Goal: Contribute content: Contribute content

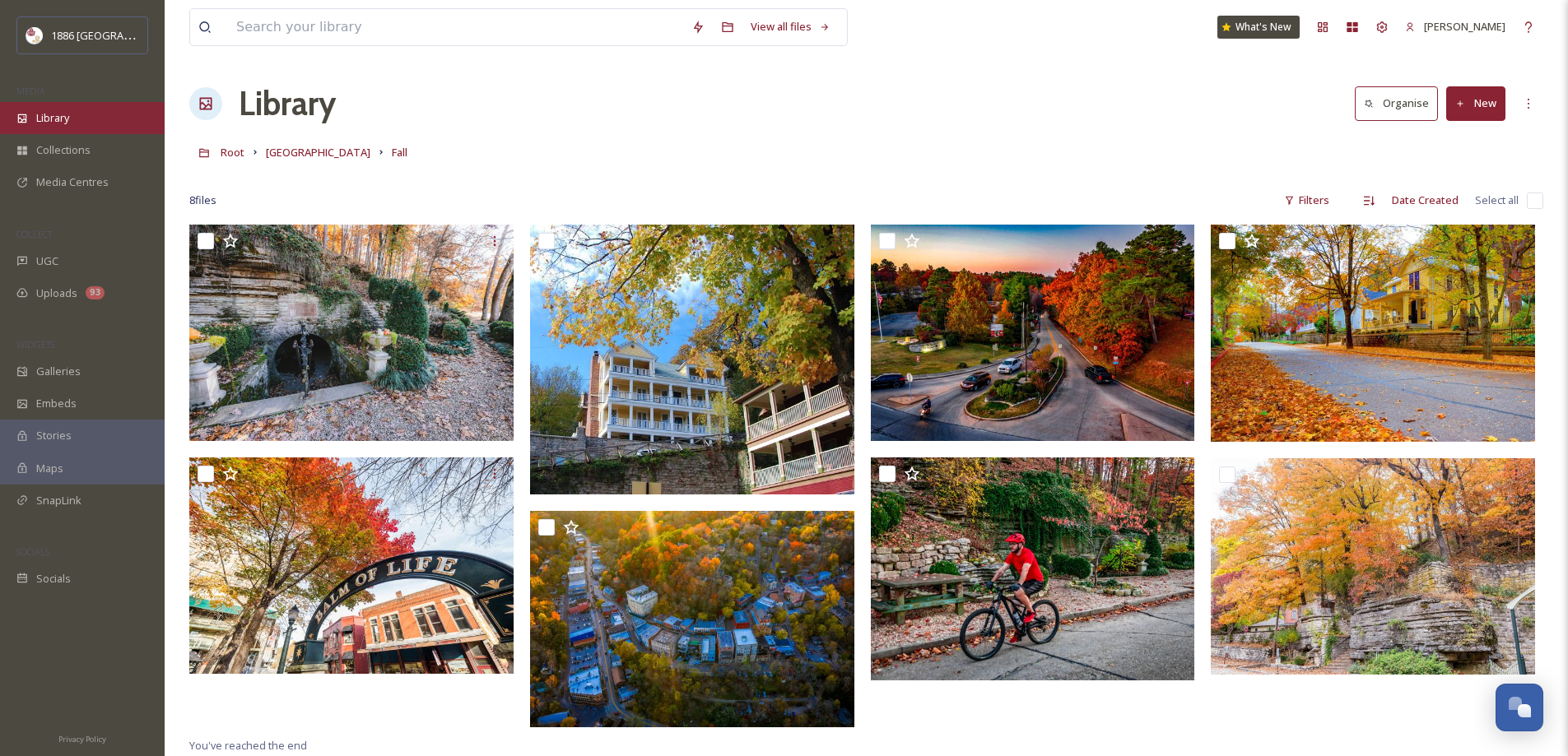
click at [83, 127] on div "Library" at bounding box center [82, 118] width 164 height 32
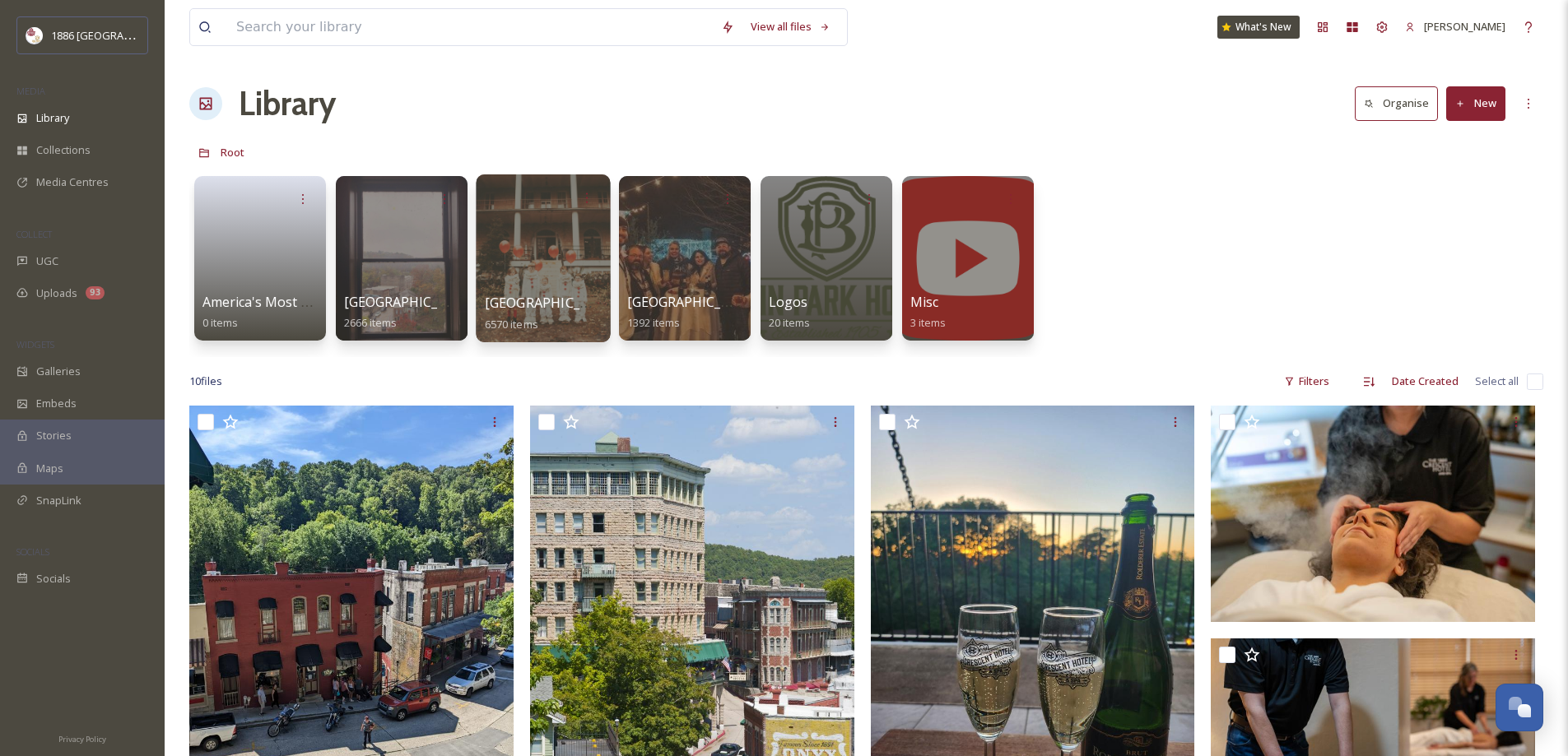
click at [496, 290] on div at bounding box center [542, 258] width 134 height 168
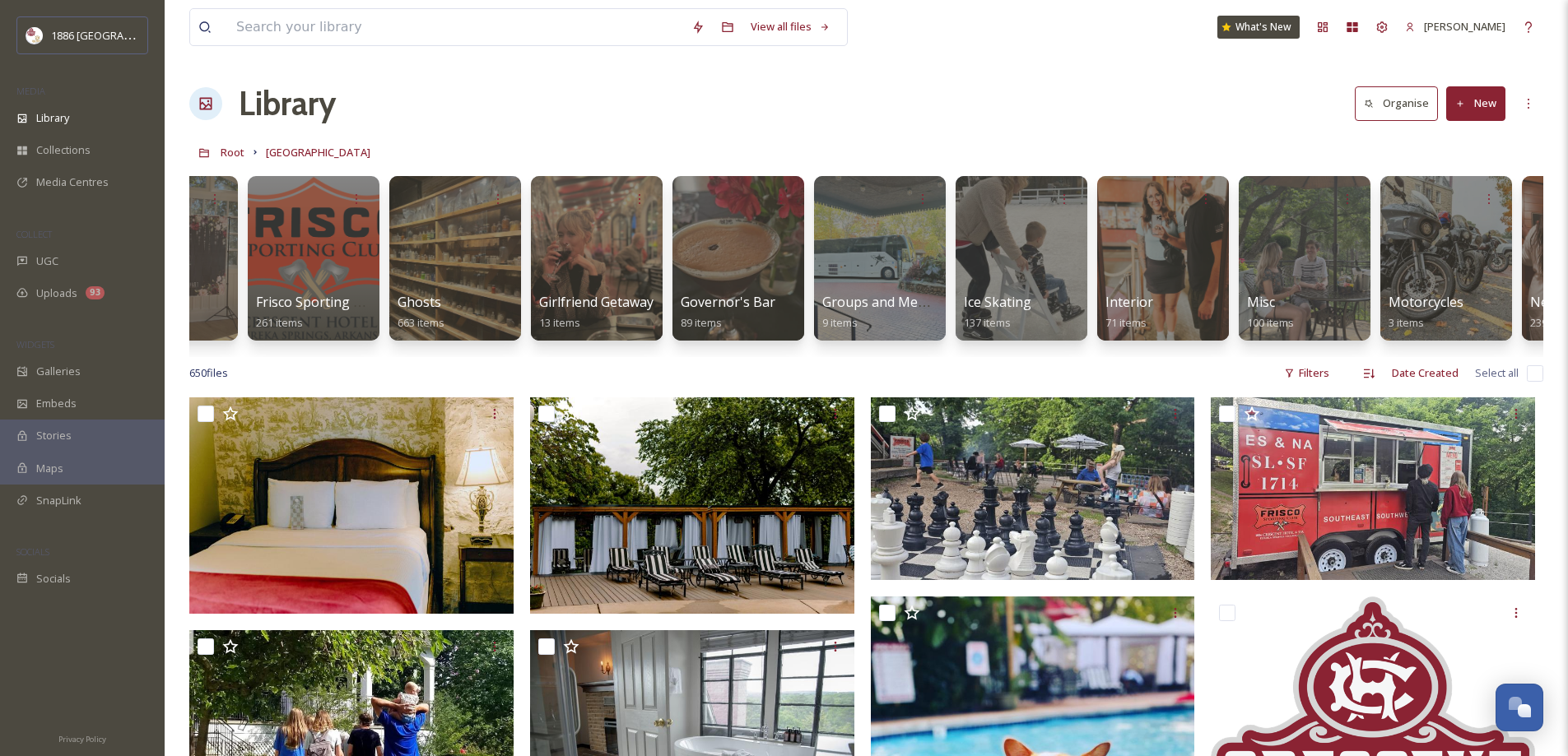
scroll to position [0, 1367]
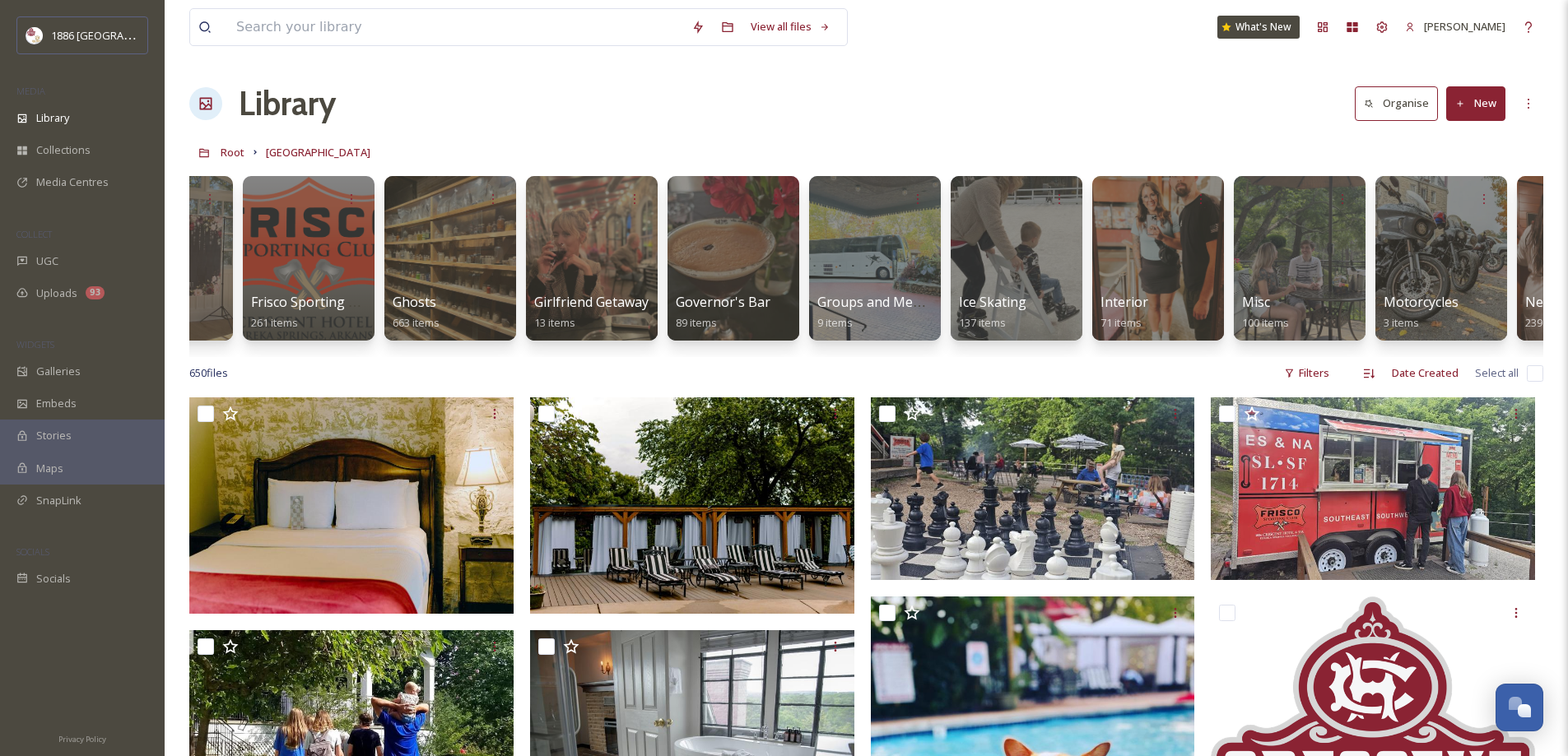
click at [897, 355] on div "Activities 194 items Back Porch 45 items CDR Breakfast 174 items Cats 503 items…" at bounding box center [866, 263] width 1354 height 189
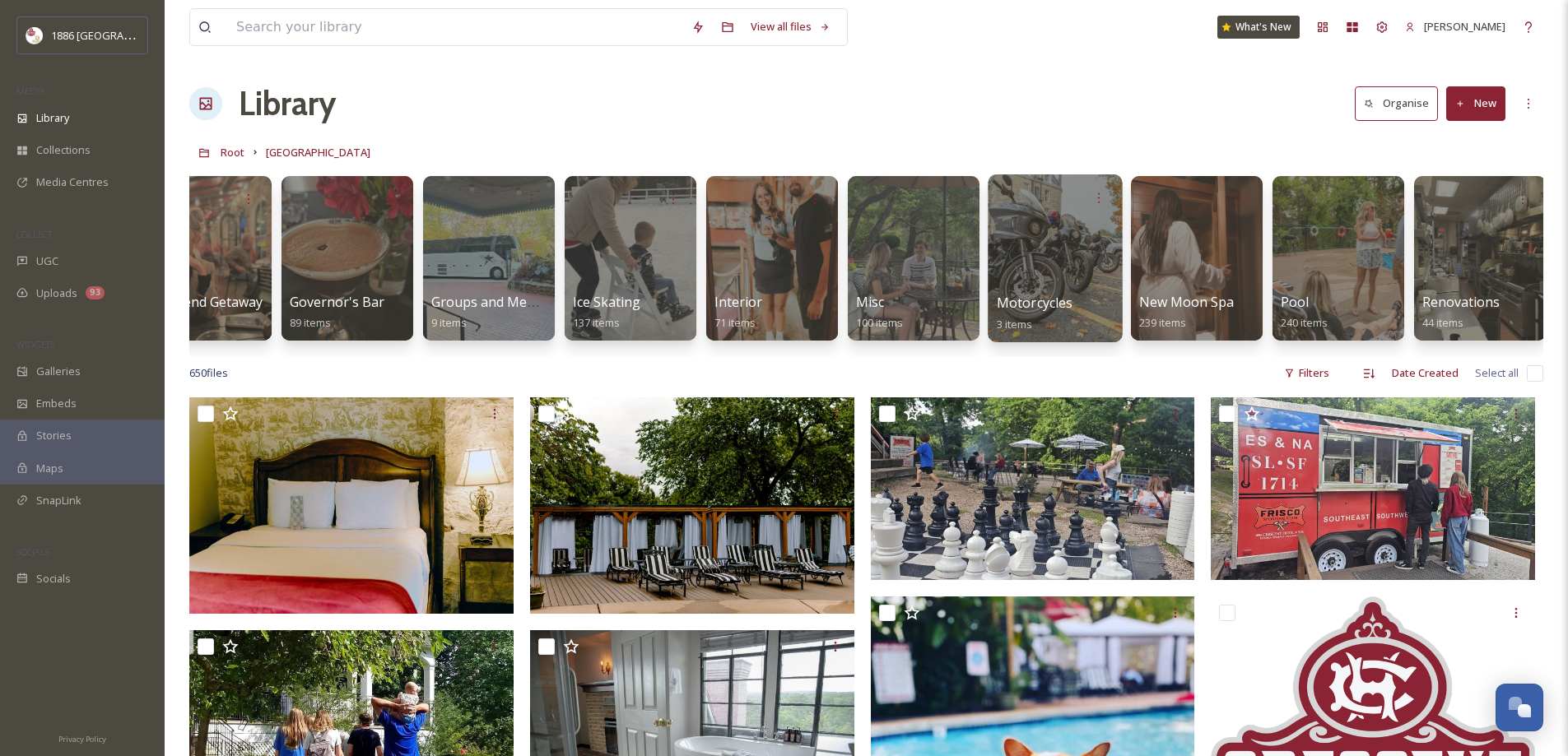
scroll to position [0, 1756]
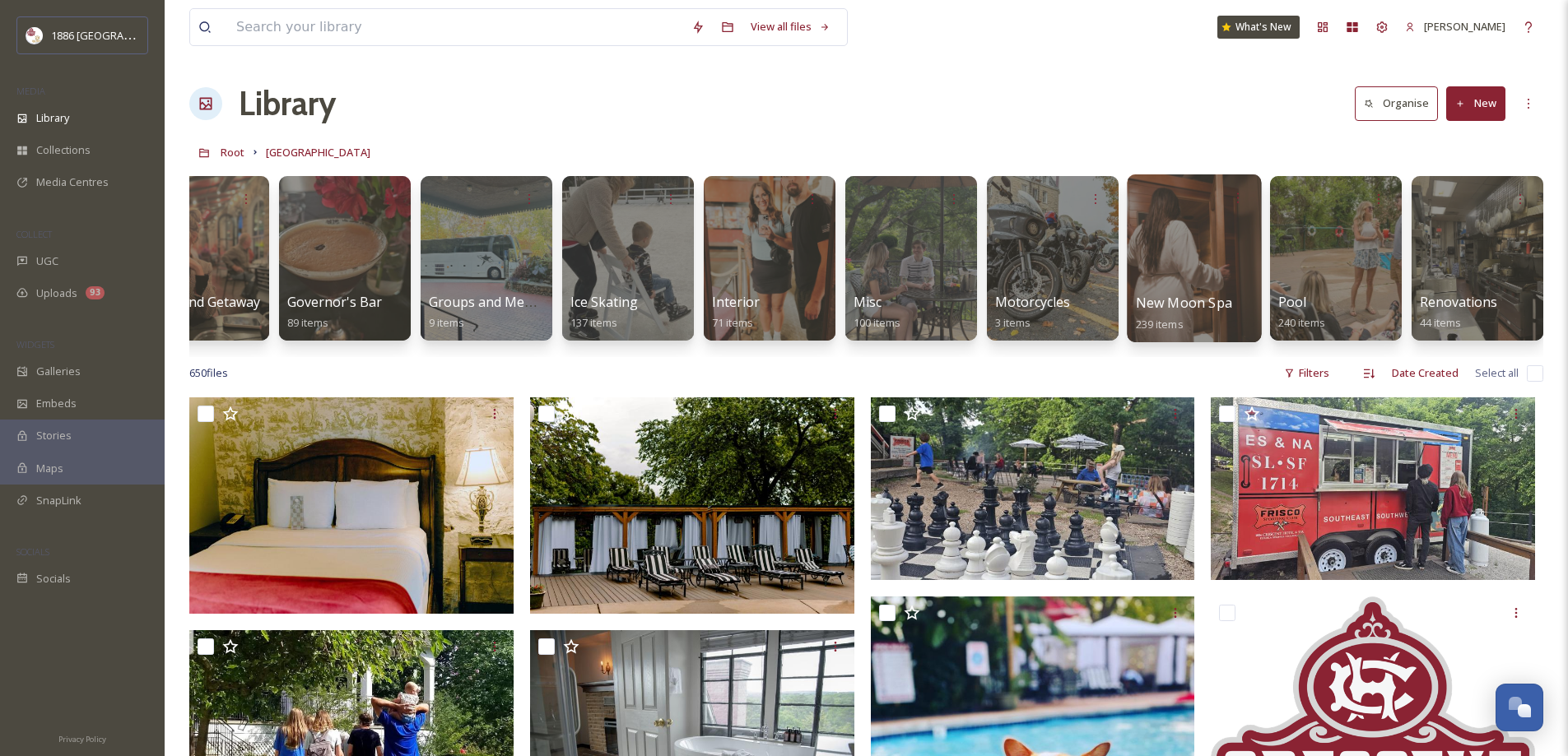
click at [1155, 291] on div at bounding box center [1194, 258] width 134 height 168
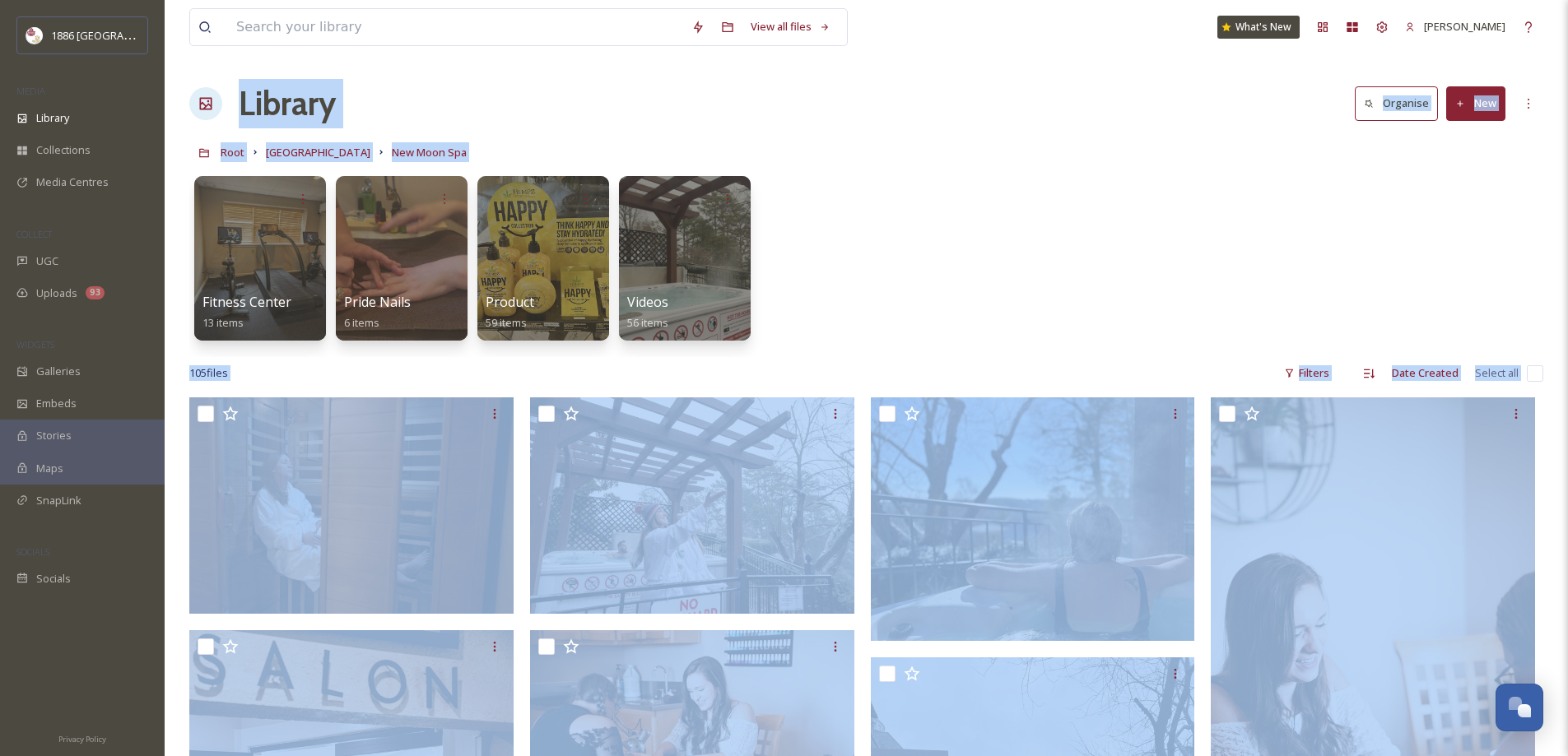
click at [998, 355] on div "Fitness Center 13 items Pride Nails 6 items Product 59 items Videos 56 items" at bounding box center [866, 263] width 1354 height 189
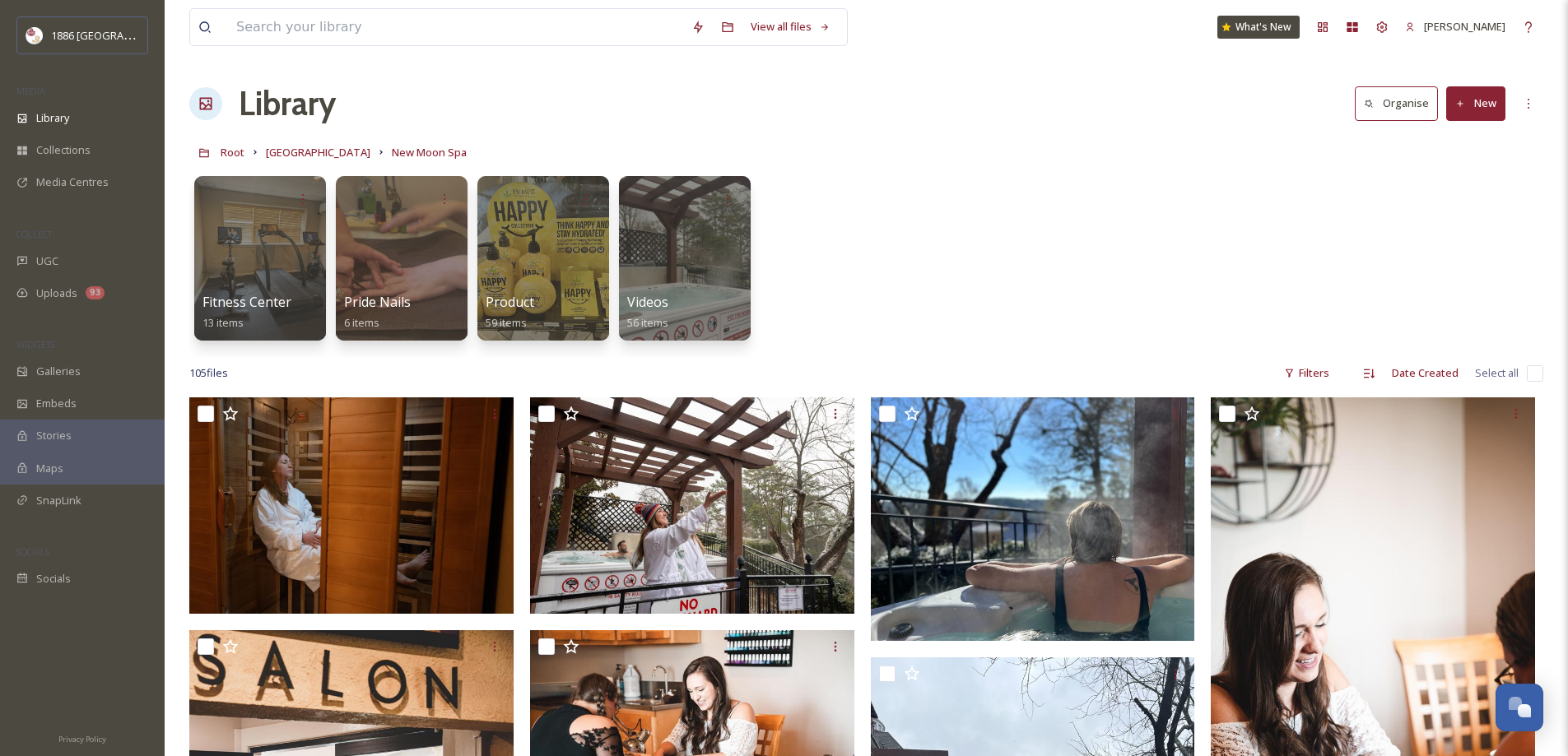
click at [1468, 93] on button "New" at bounding box center [1476, 103] width 59 height 34
click at [1467, 134] on span "File Upload" at bounding box center [1469, 142] width 54 height 16
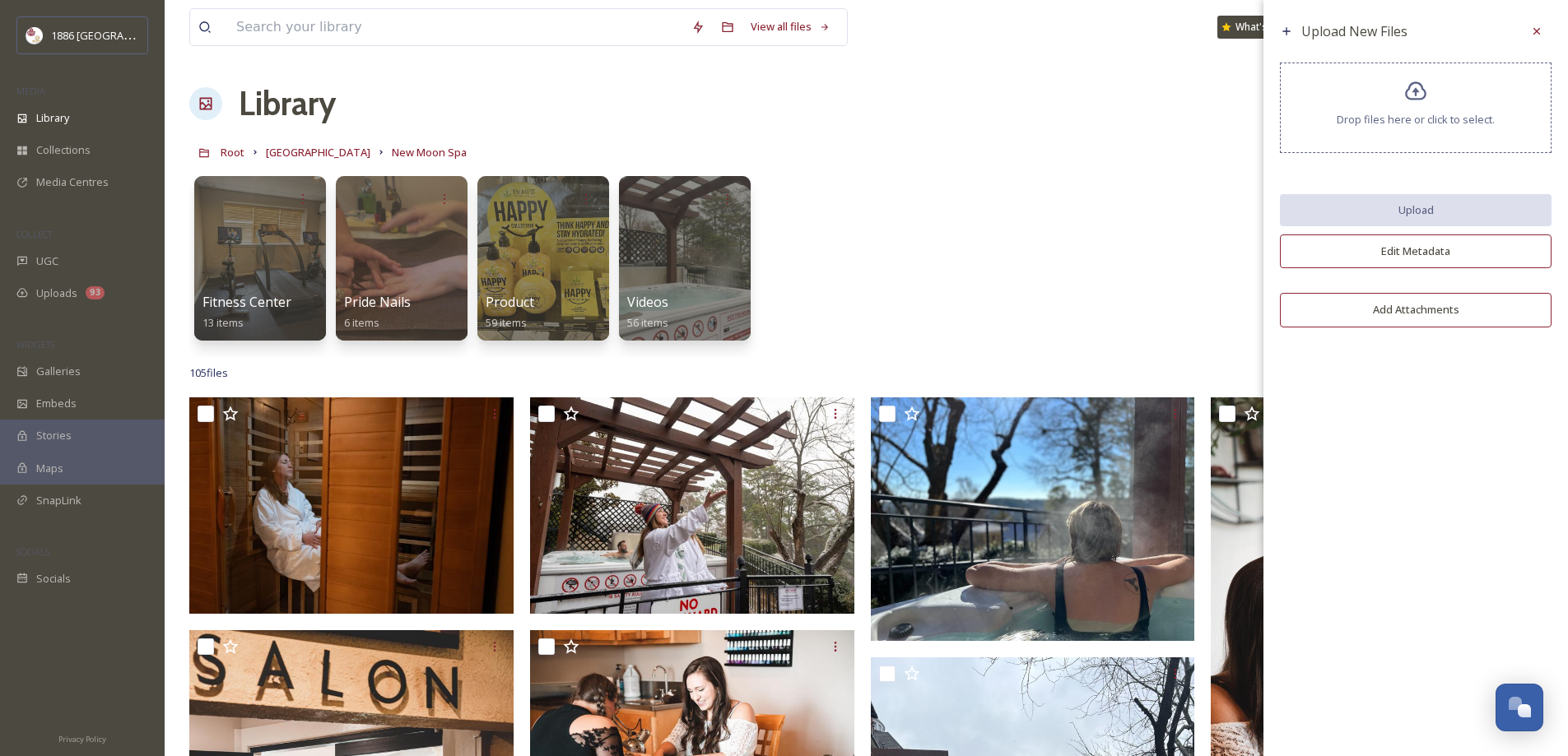
click at [1412, 109] on div "Drop files here or click to select." at bounding box center [1416, 108] width 272 height 91
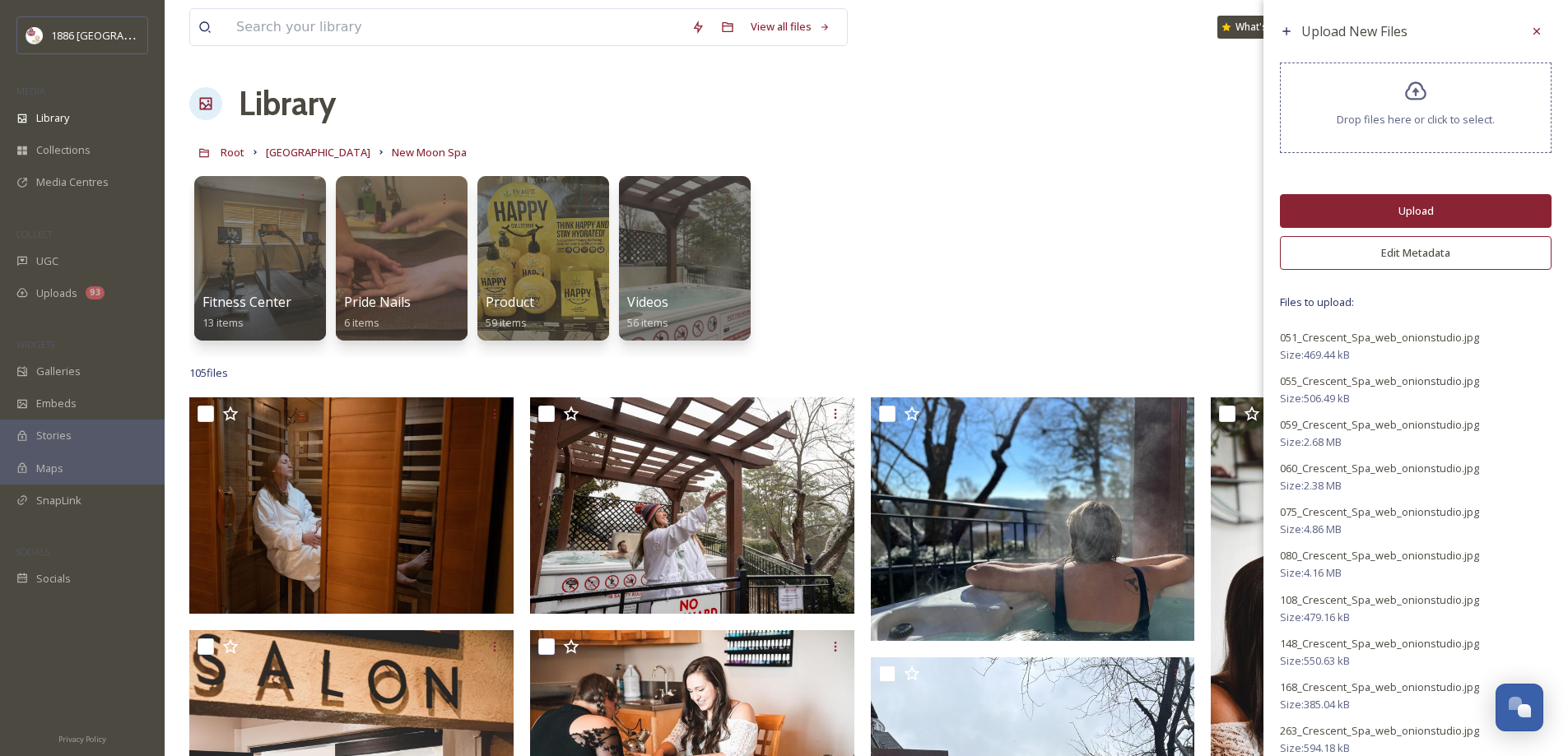
click at [1368, 85] on div "Drop files here or click to select." at bounding box center [1416, 108] width 272 height 91
click at [1404, 112] on span "Drop files here or click to select." at bounding box center [1416, 119] width 158 height 16
click at [1313, 209] on button "Upload" at bounding box center [1416, 211] width 272 height 34
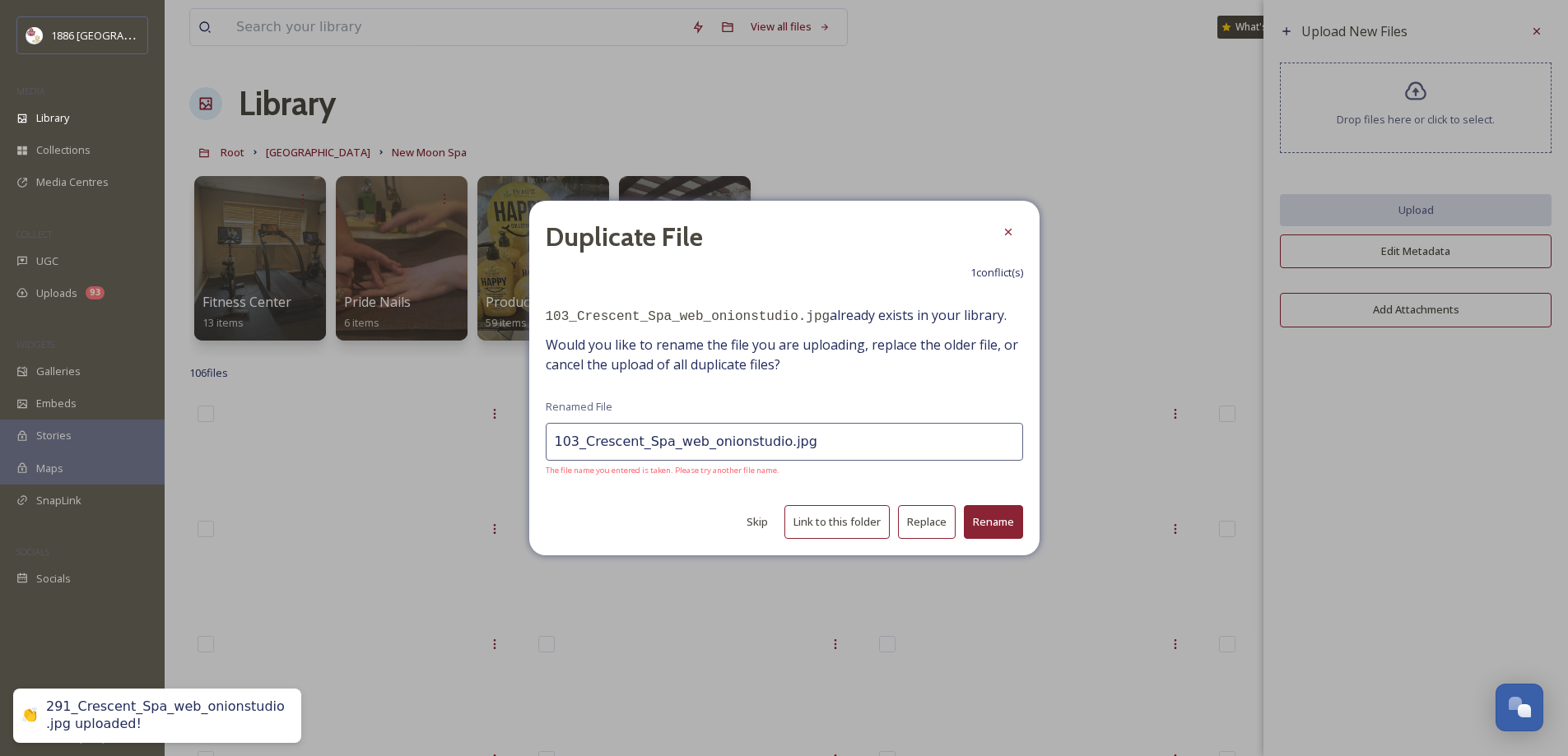
type input "103_Crescent_Spa_web_onionstudio.jpg"
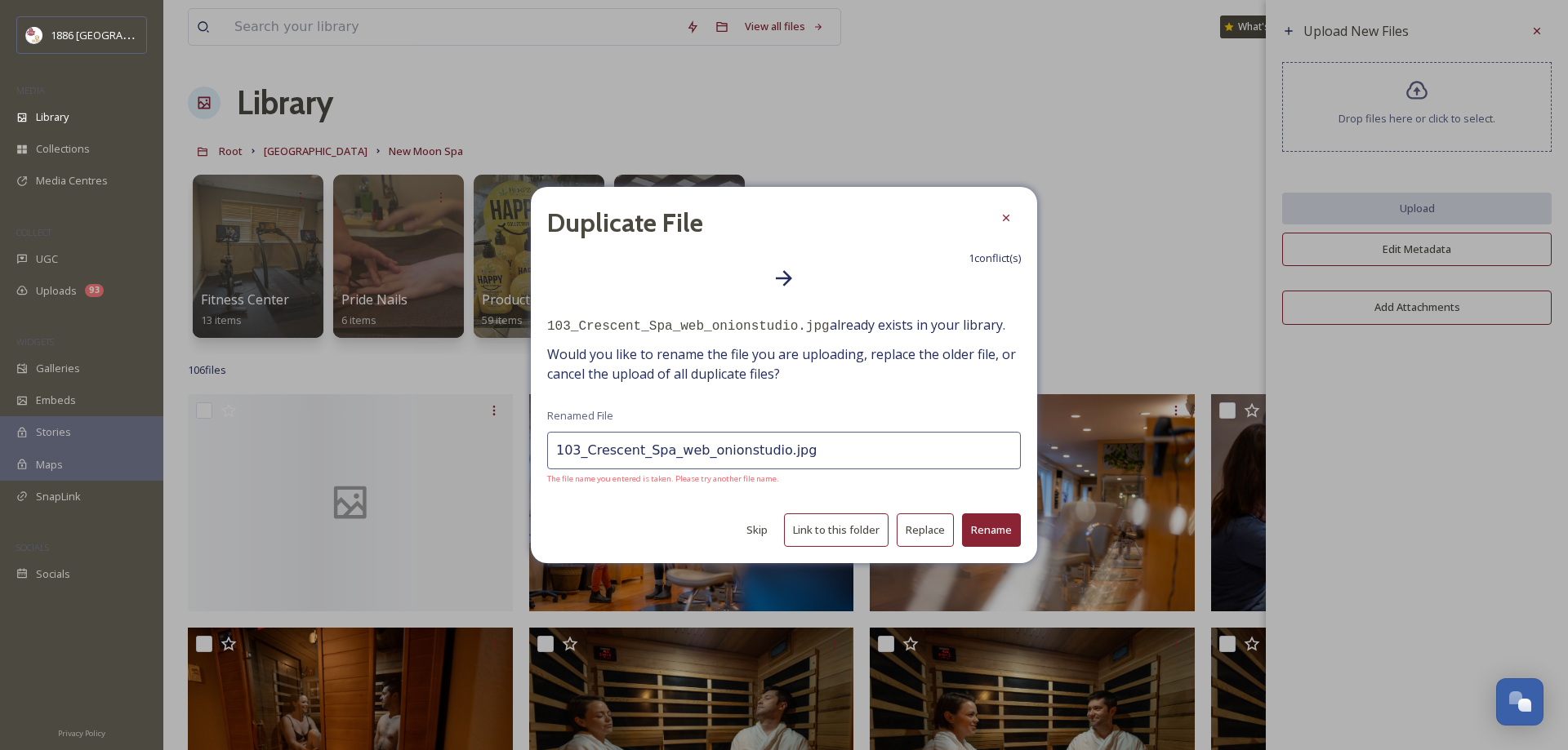
click at [751, 485] on span "The file name you entered is taken. Please try another file name." at bounding box center [784, 479] width 474 height 11
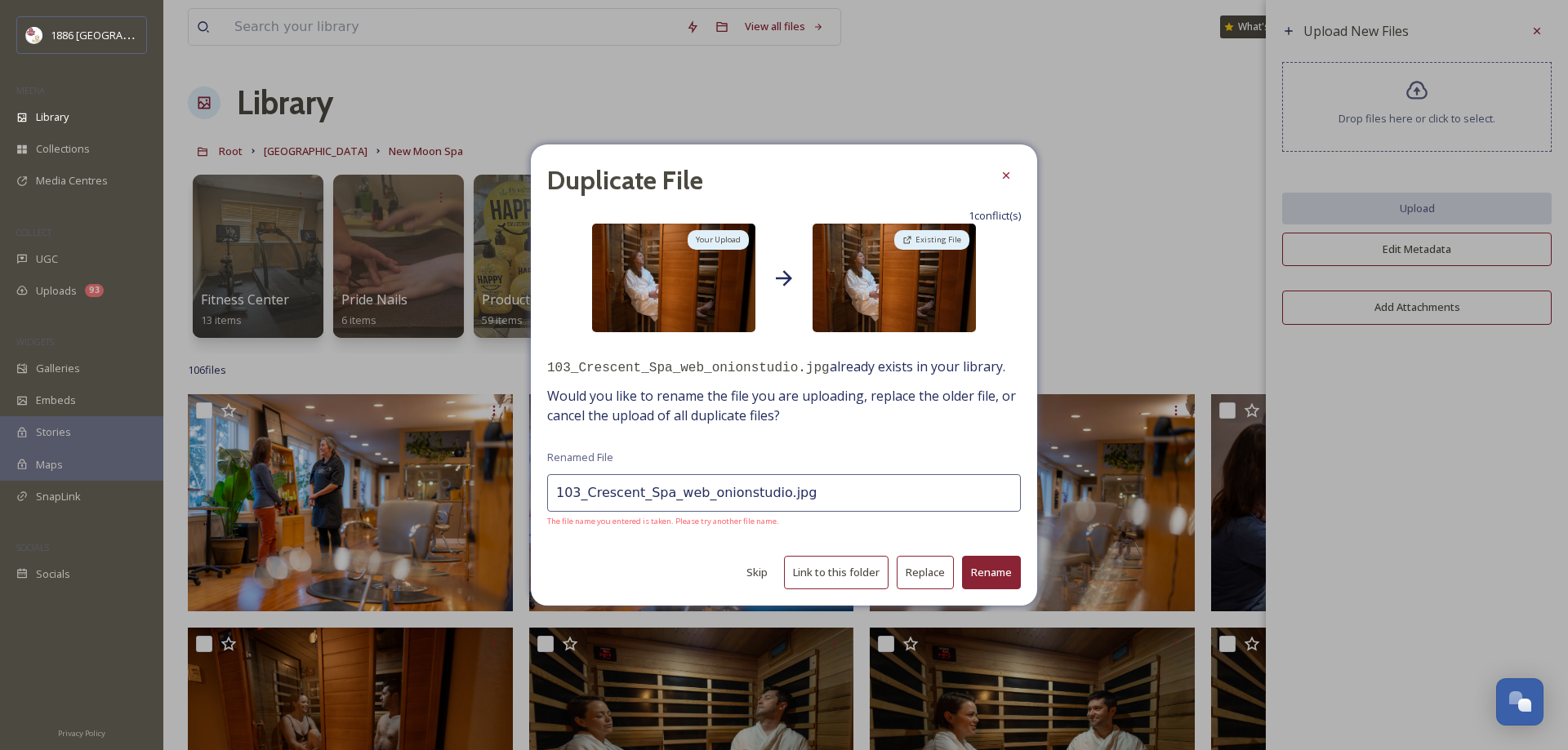
click at [751, 578] on button "Skip" at bounding box center [757, 572] width 37 height 32
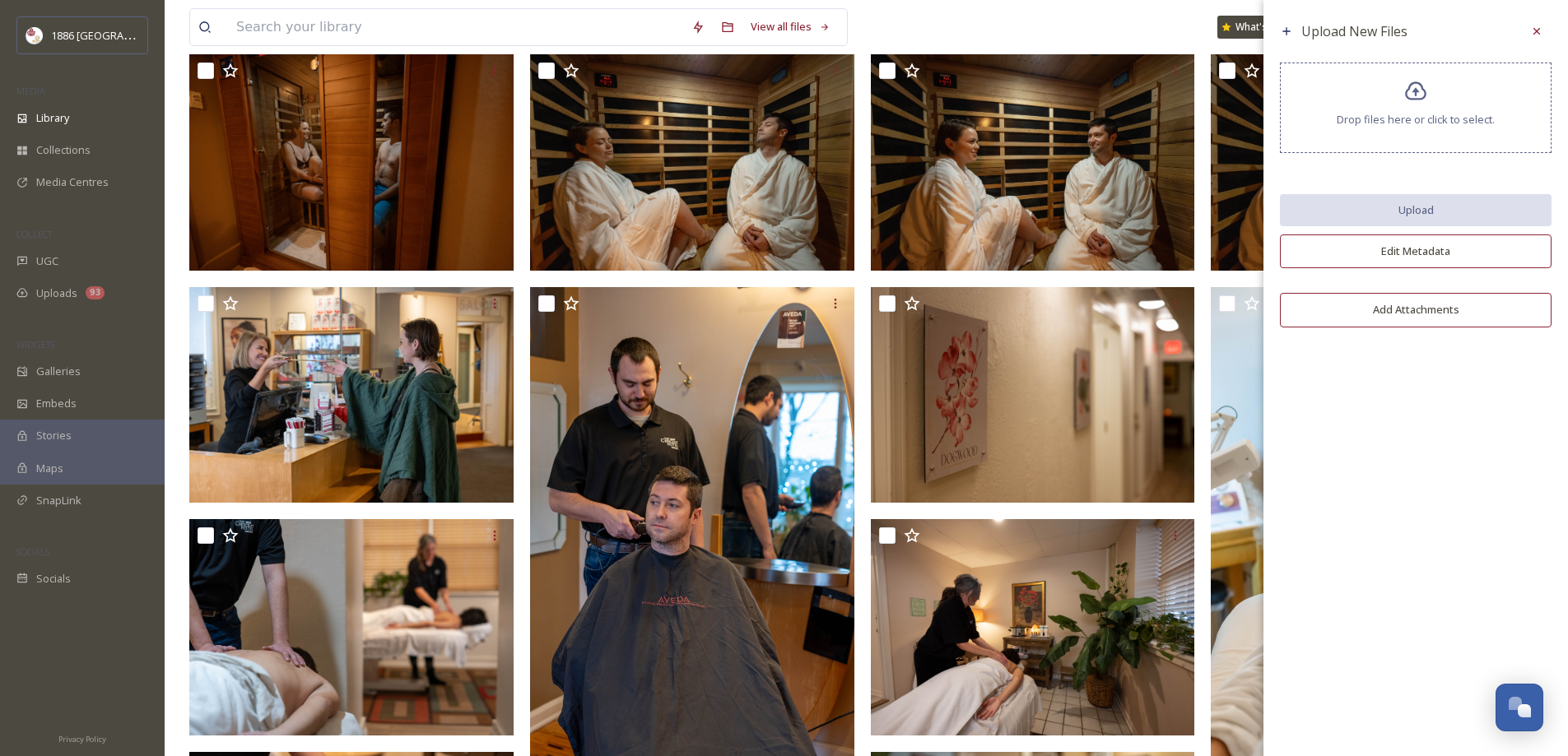
scroll to position [988, 0]
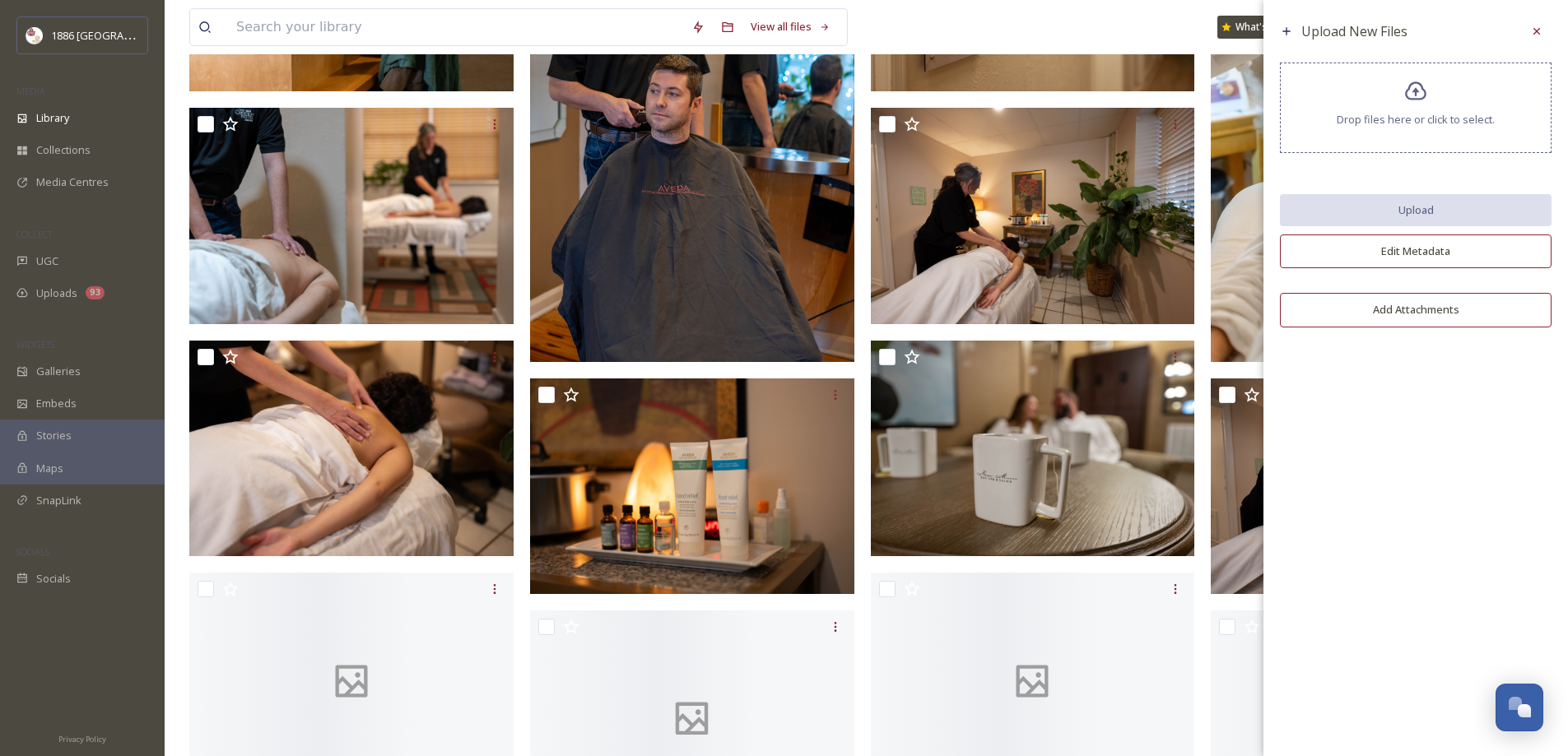
click at [1535, 21] on div at bounding box center [1537, 32] width 30 height 30
click at [1542, 37] on div at bounding box center [1529, 27] width 30 height 30
click at [1534, 33] on icon at bounding box center [1529, 27] width 13 height 13
